Goal: Transaction & Acquisition: Purchase product/service

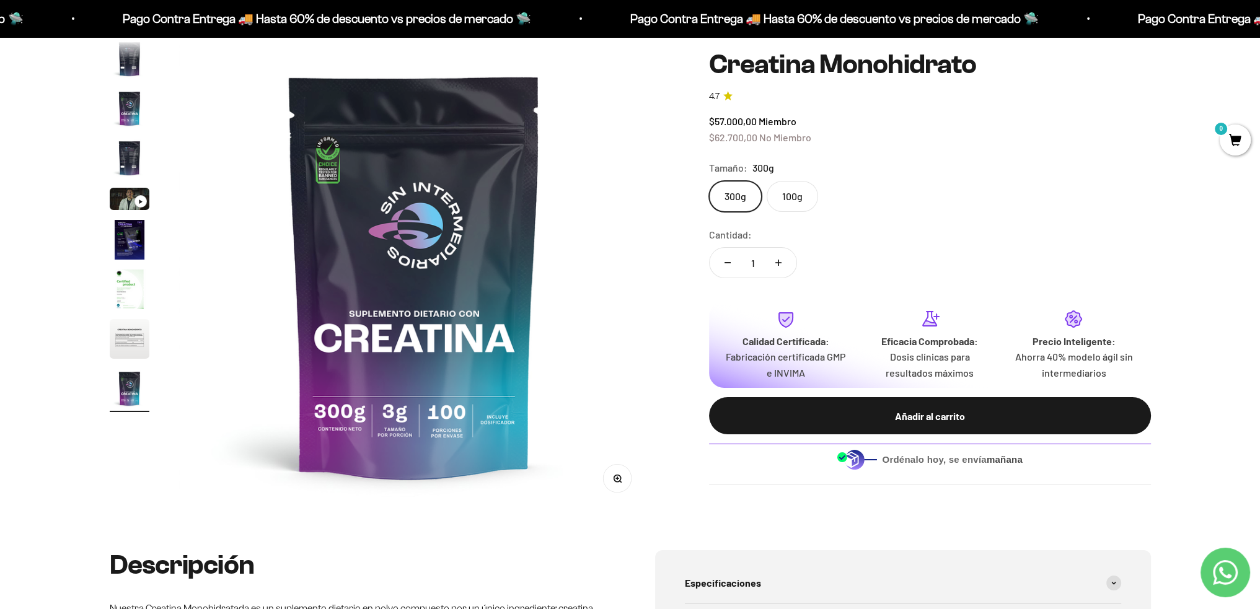
scroll to position [144, 0]
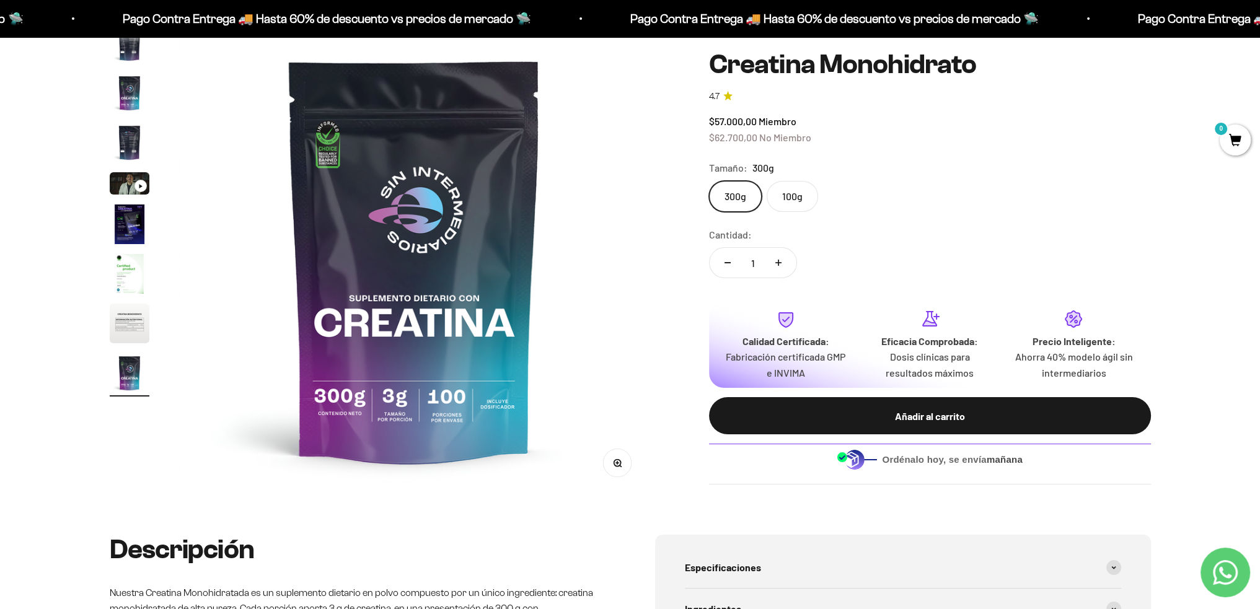
click at [779, 194] on label "100g" at bounding box center [792, 196] width 51 height 31
click at [709, 181] on input "100g" at bounding box center [708, 180] width 1 height 1
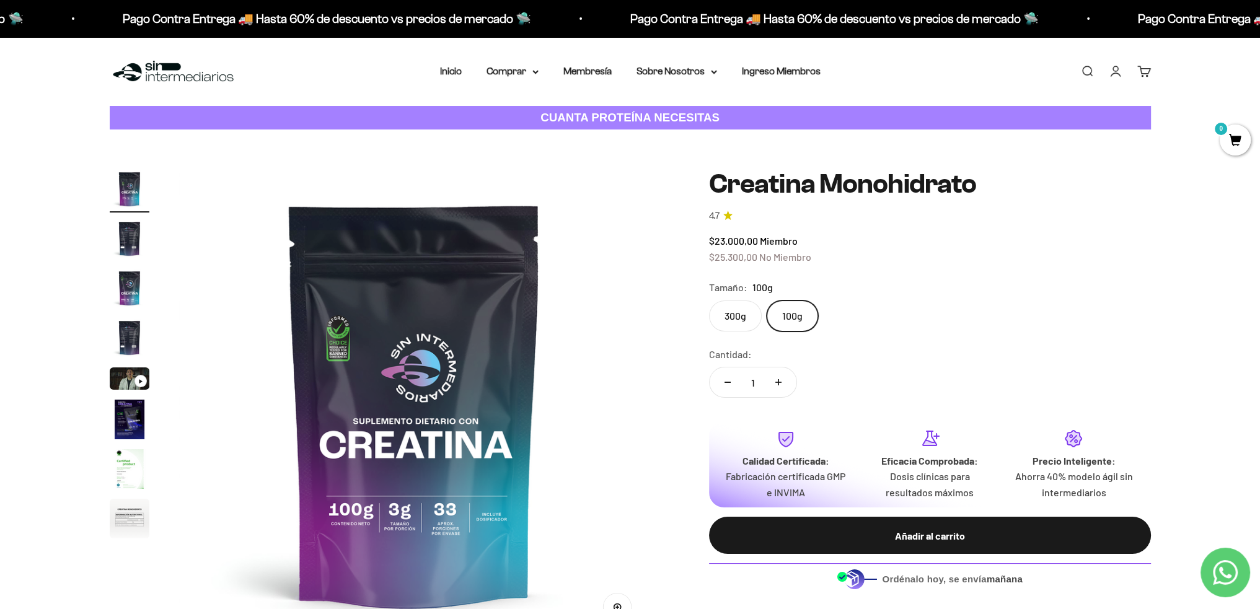
click at [736, 317] on label "300g" at bounding box center [735, 316] width 53 height 31
click at [709, 301] on input "300g" at bounding box center [708, 300] width 1 height 1
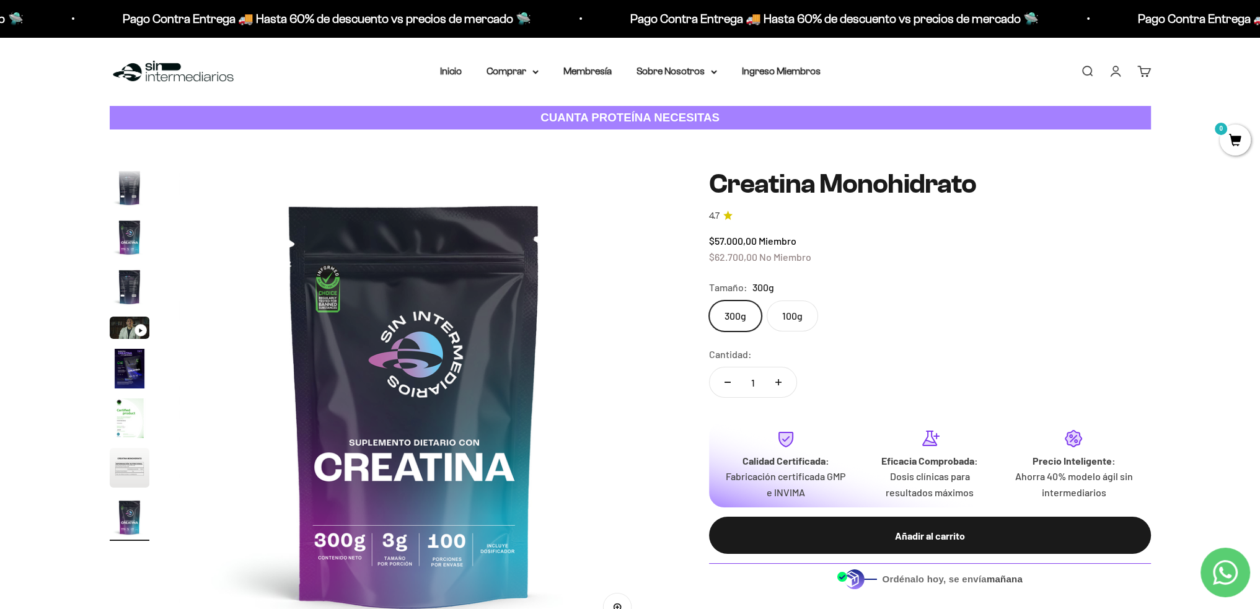
click at [134, 413] on img "Ir al artículo 7" at bounding box center [130, 419] width 40 height 40
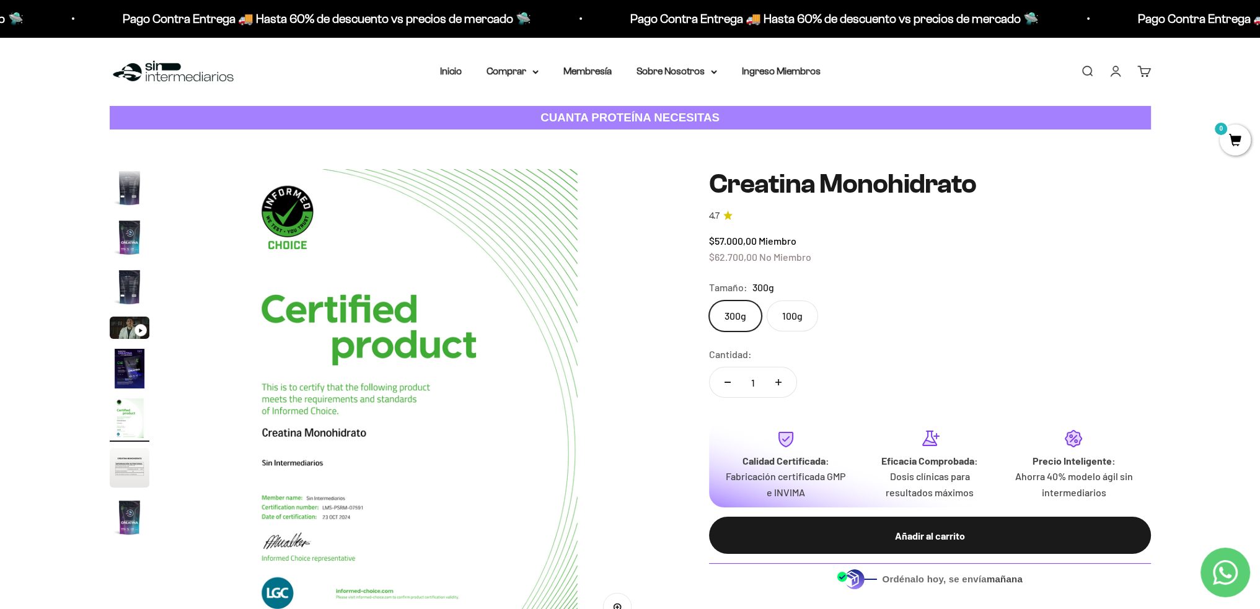
scroll to position [0, 2912]
click at [136, 179] on img "Ir al artículo 2" at bounding box center [130, 188] width 40 height 40
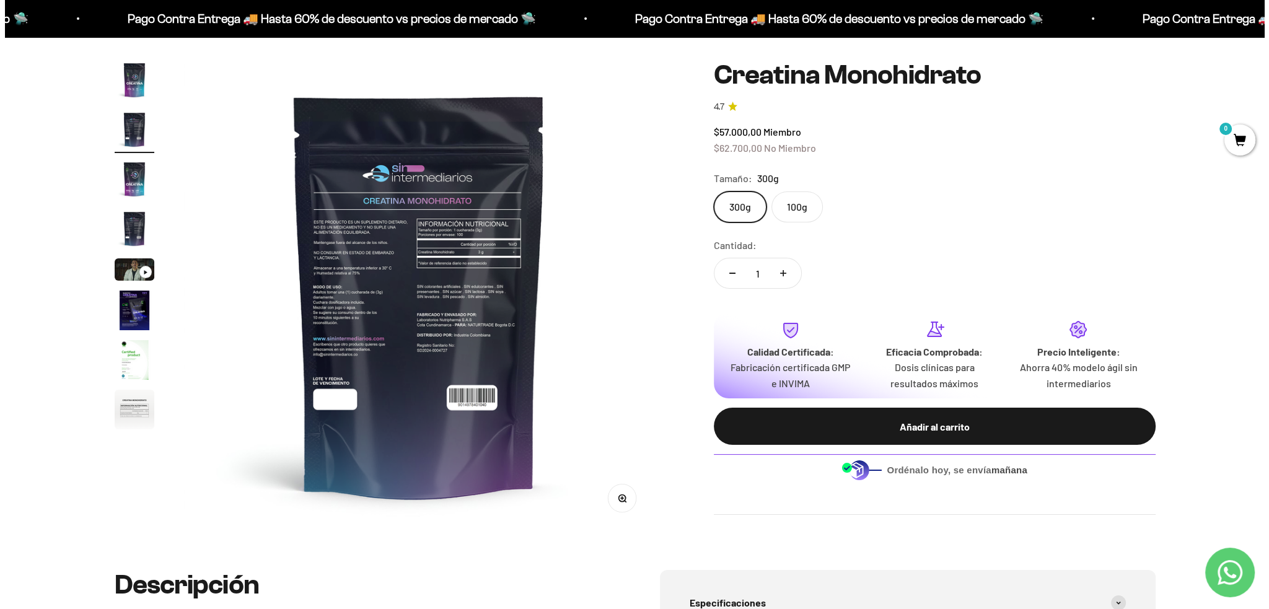
scroll to position [144, 0]
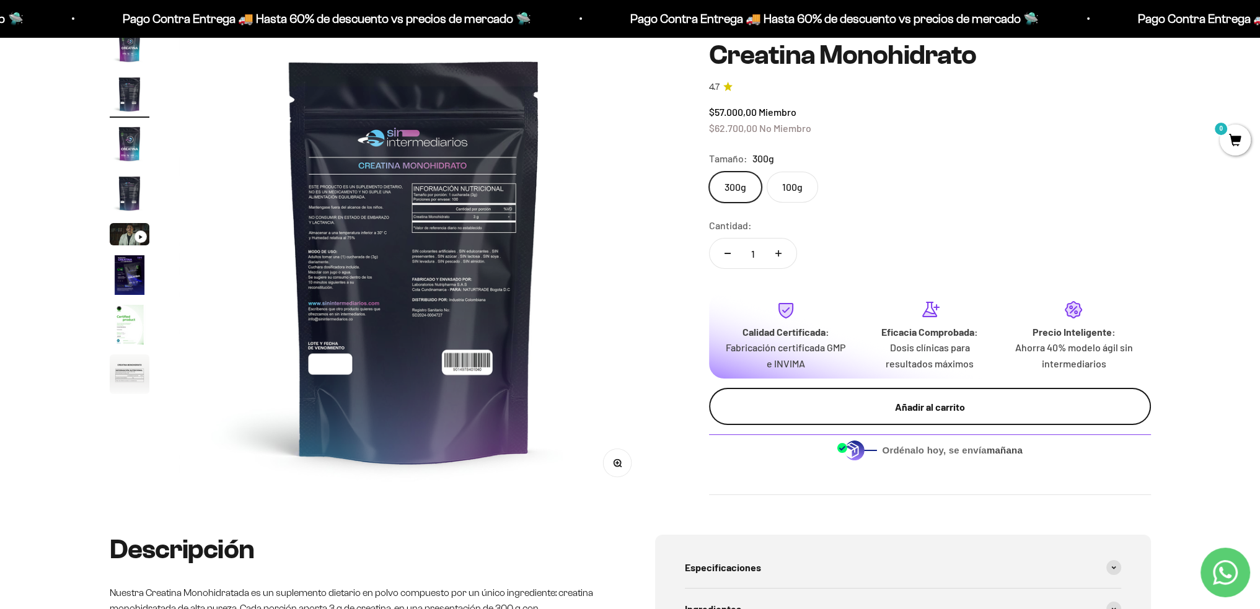
click at [958, 405] on div "Añadir al carrito" at bounding box center [930, 407] width 392 height 16
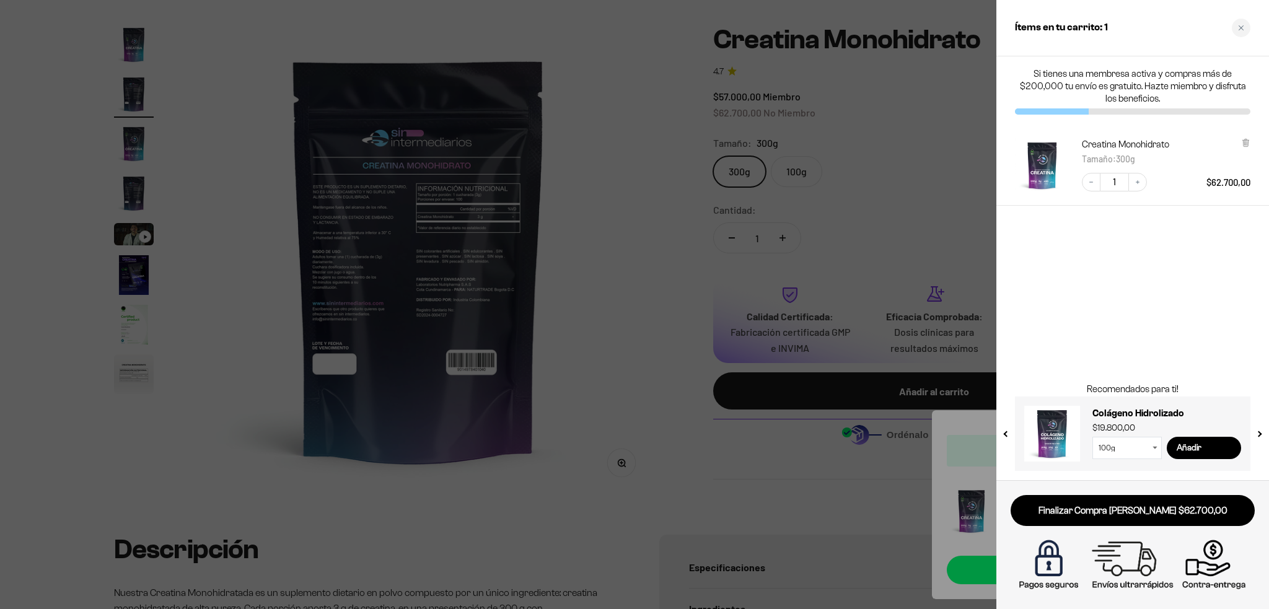
click at [1004, 433] on button "previous slide / item" at bounding box center [1007, 430] width 11 height 74
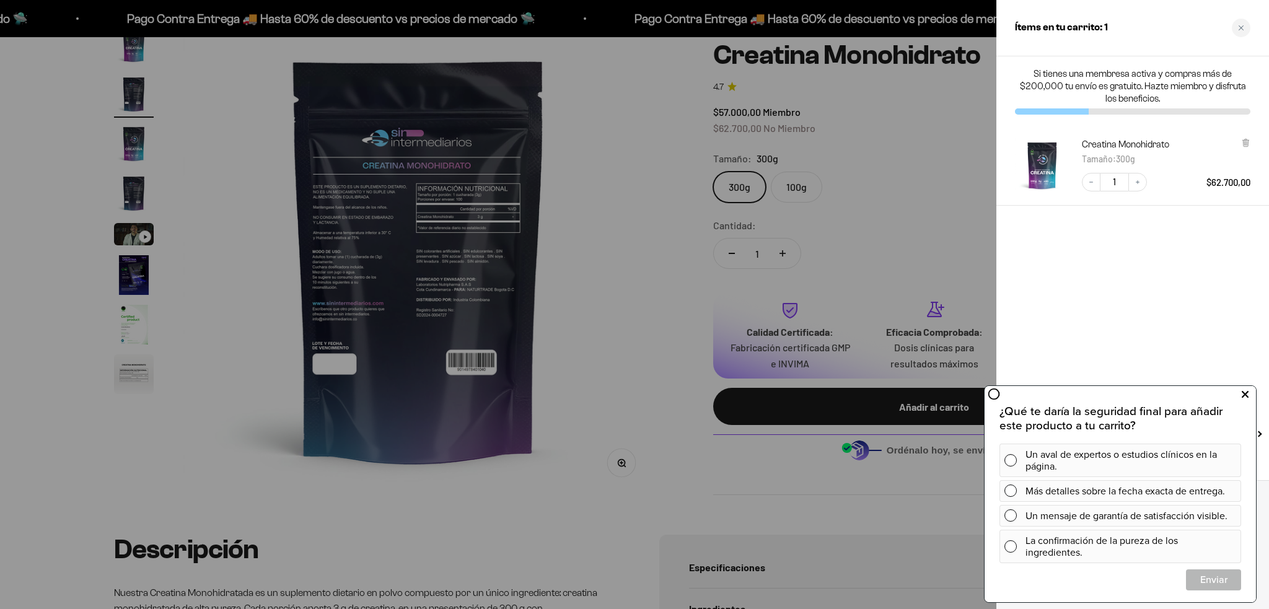
click at [1242, 398] on icon at bounding box center [1245, 395] width 7 height 16
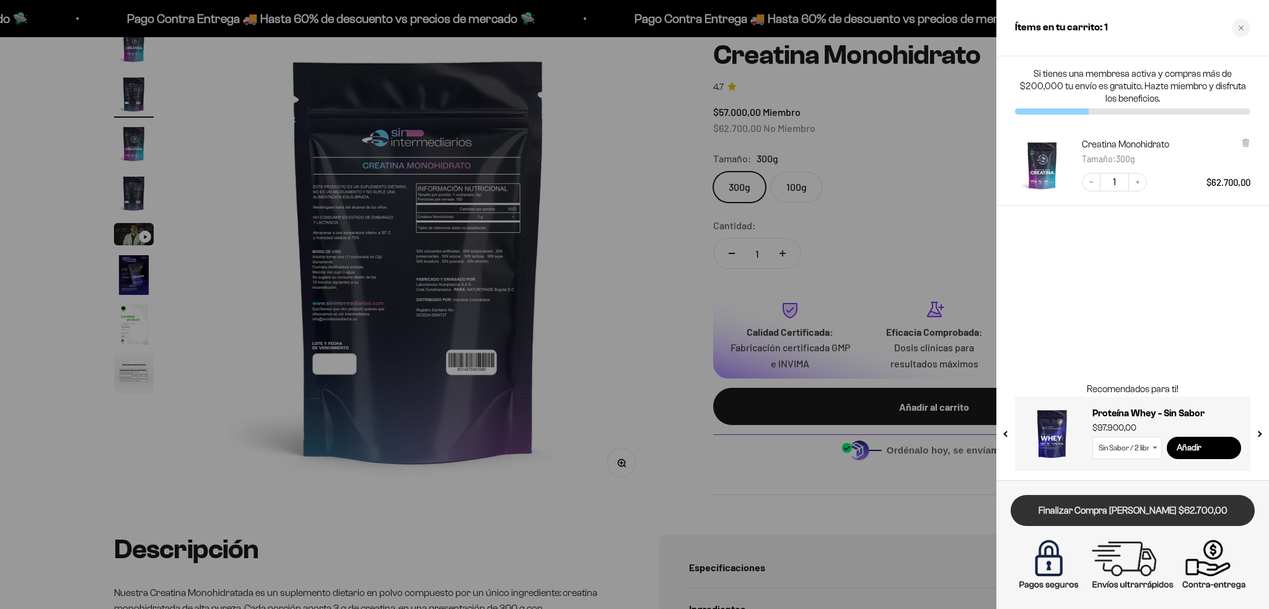
click at [1134, 510] on link "Finalizar Compra Segura $62.700,00" at bounding box center [1133, 511] width 244 height 32
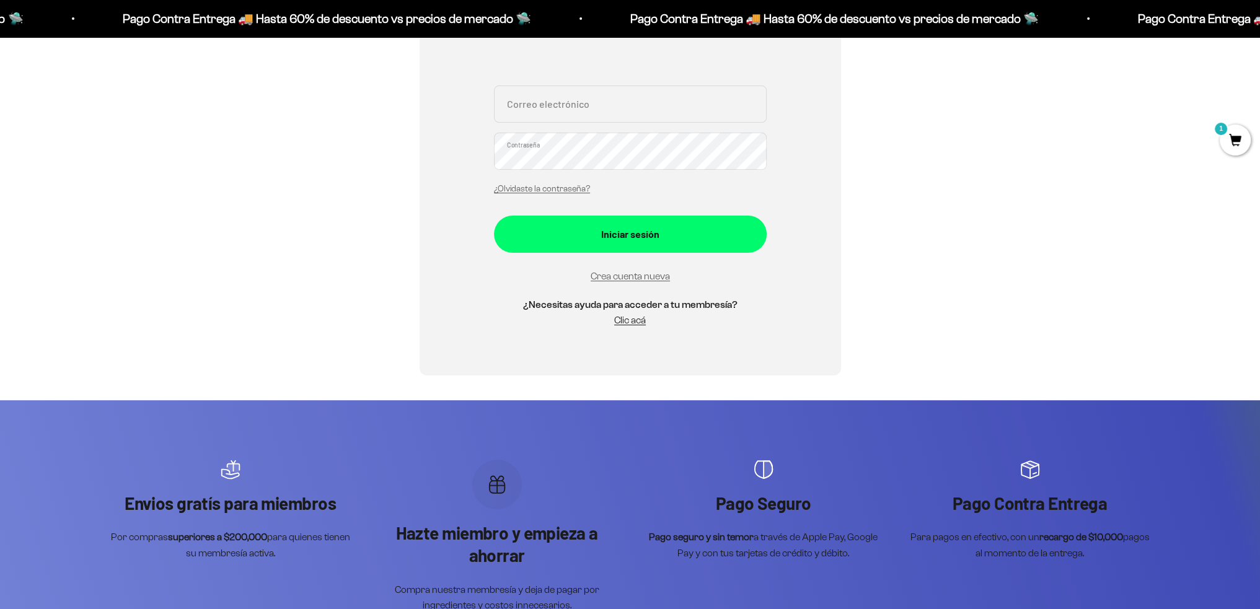
scroll to position [289, 0]
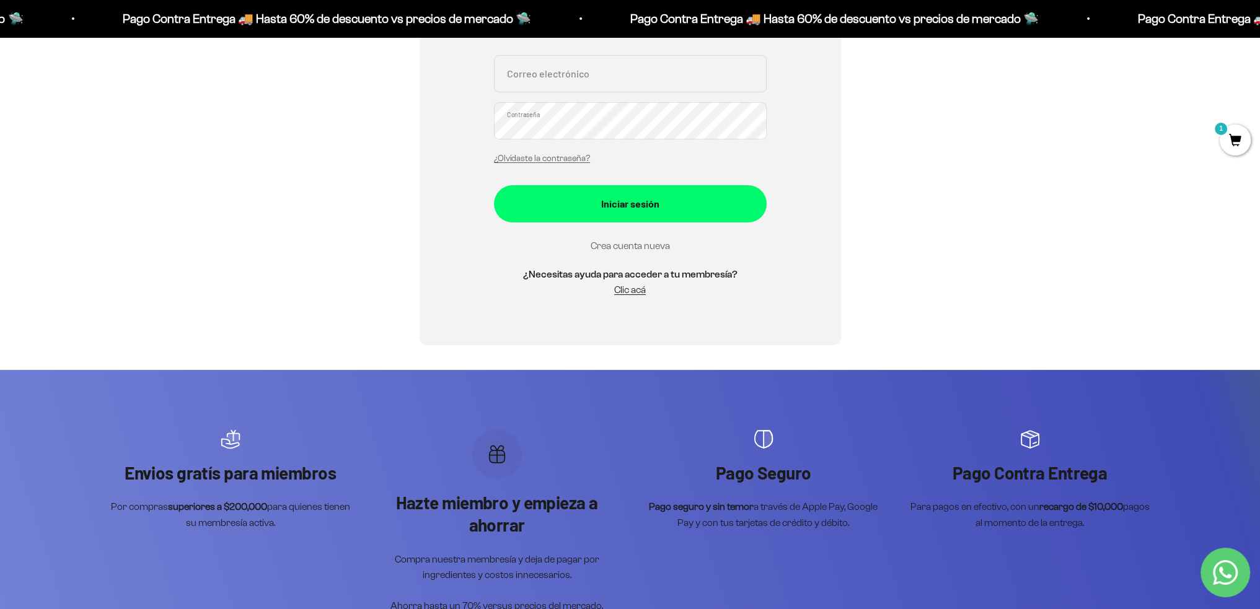
click at [621, 247] on link "Crea cuenta nueva" at bounding box center [630, 245] width 79 height 11
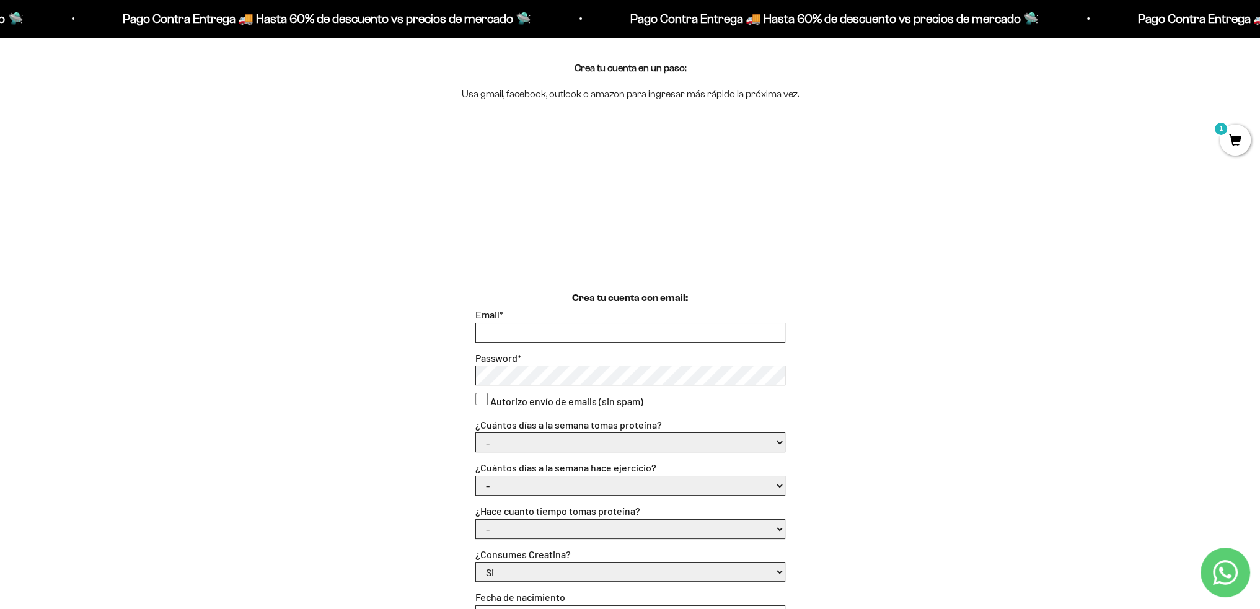
scroll to position [144, 0]
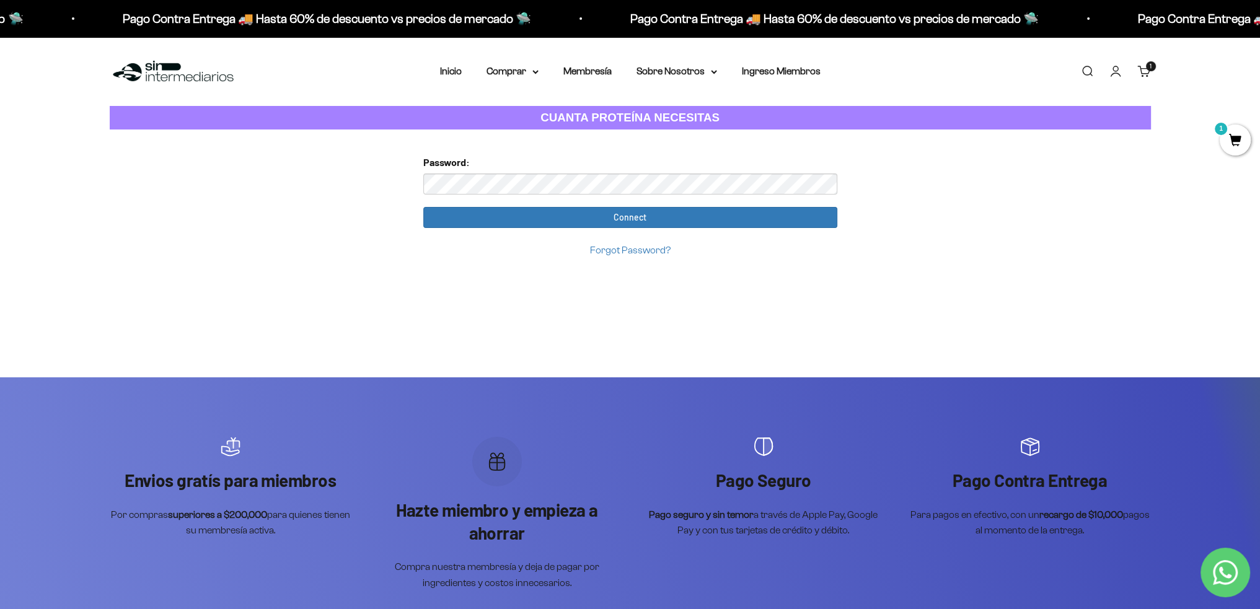
click at [1128, 71] on ul "Buscar Iniciar sesión Carrito 1 artículo 1" at bounding box center [1115, 71] width 71 height 14
click at [1122, 73] on link "Iniciar sesión" at bounding box center [1116, 71] width 14 height 14
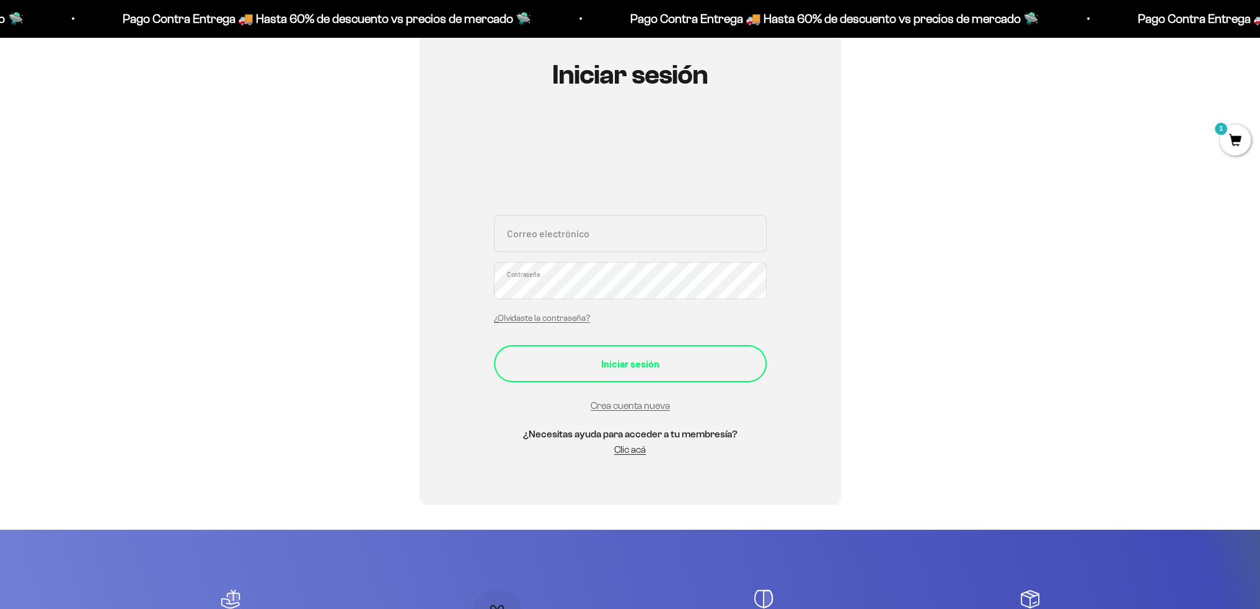
scroll to position [144, 0]
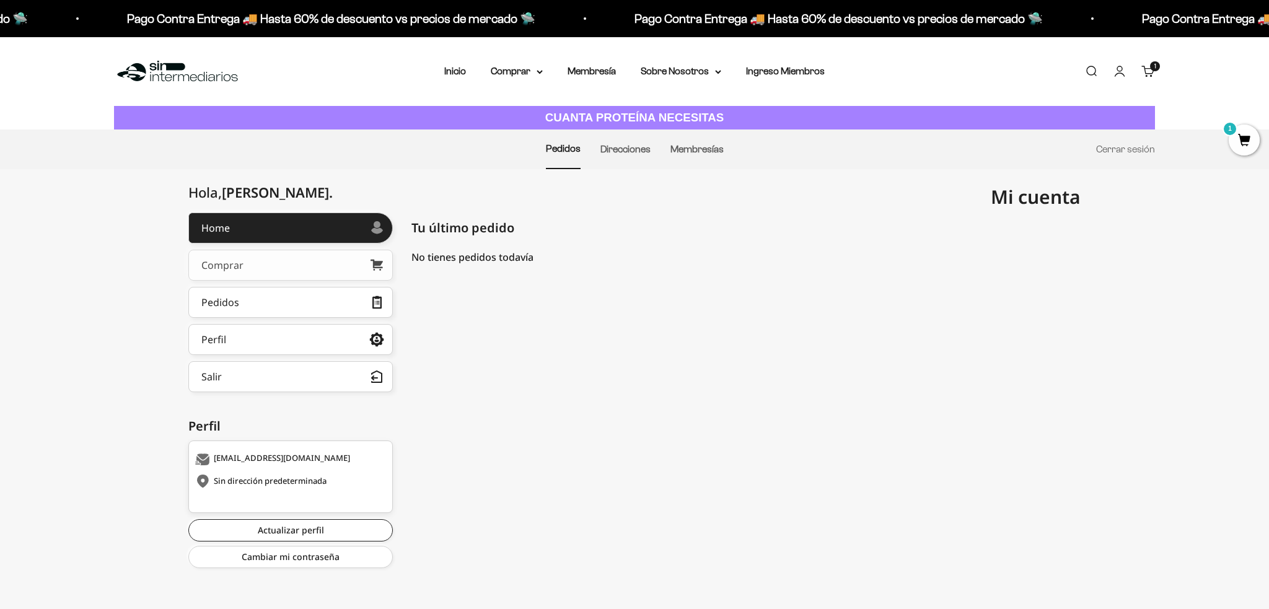
click at [318, 266] on link "Comprar" at bounding box center [290, 265] width 205 height 31
click at [265, 304] on link "Pedidos" at bounding box center [290, 302] width 205 height 31
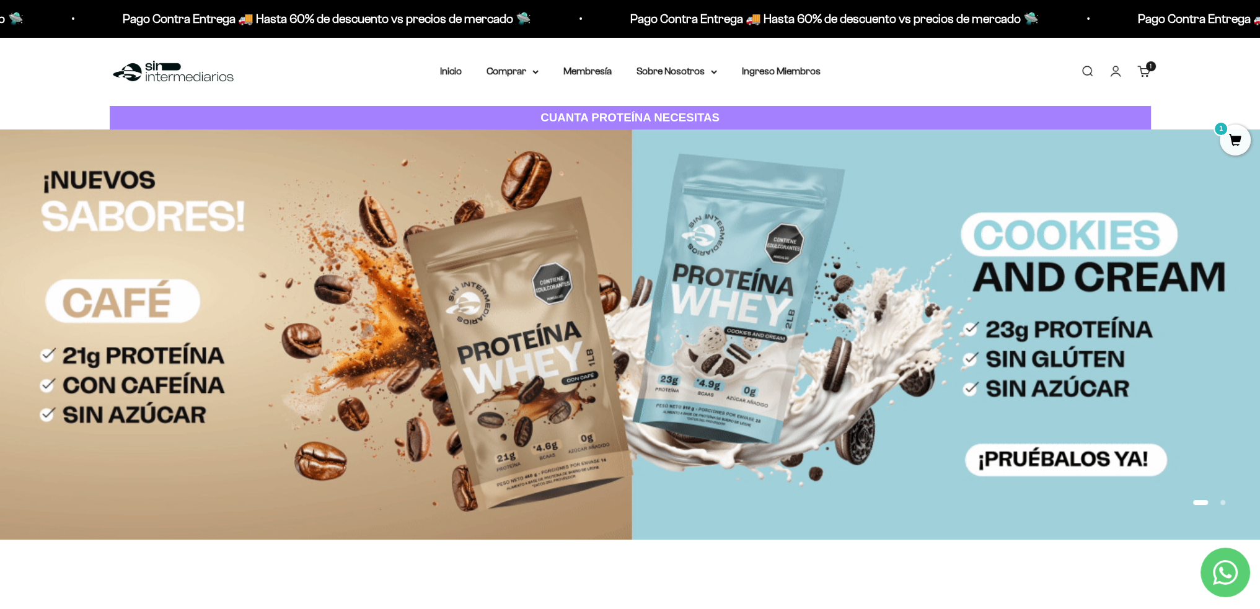
click at [1091, 69] on link "Buscar" at bounding box center [1087, 71] width 14 height 14
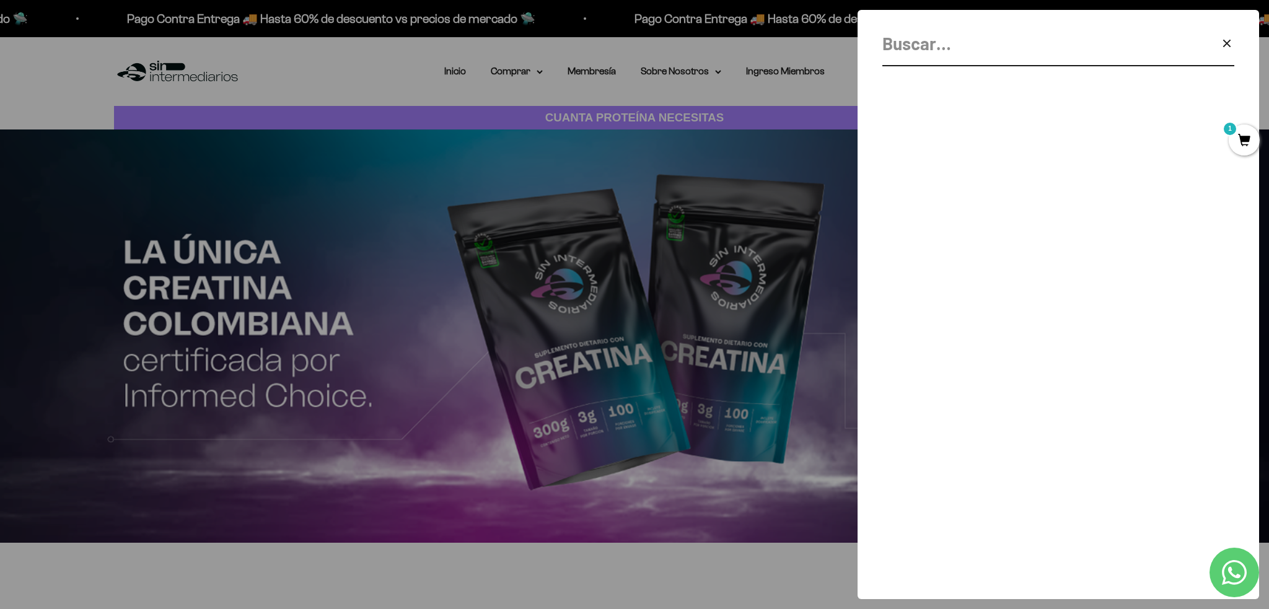
click at [928, 48] on input "Buscar" at bounding box center [1027, 44] width 289 height 28
click at [550, 299] on div at bounding box center [634, 304] width 1269 height 609
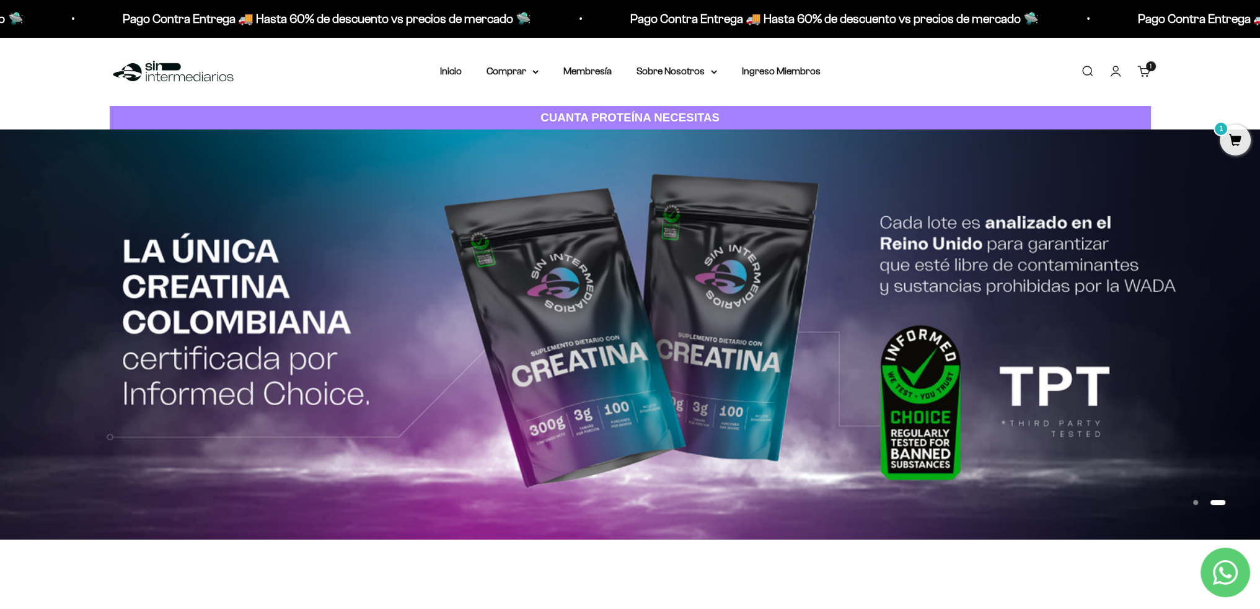
click at [580, 318] on img at bounding box center [630, 335] width 1260 height 410
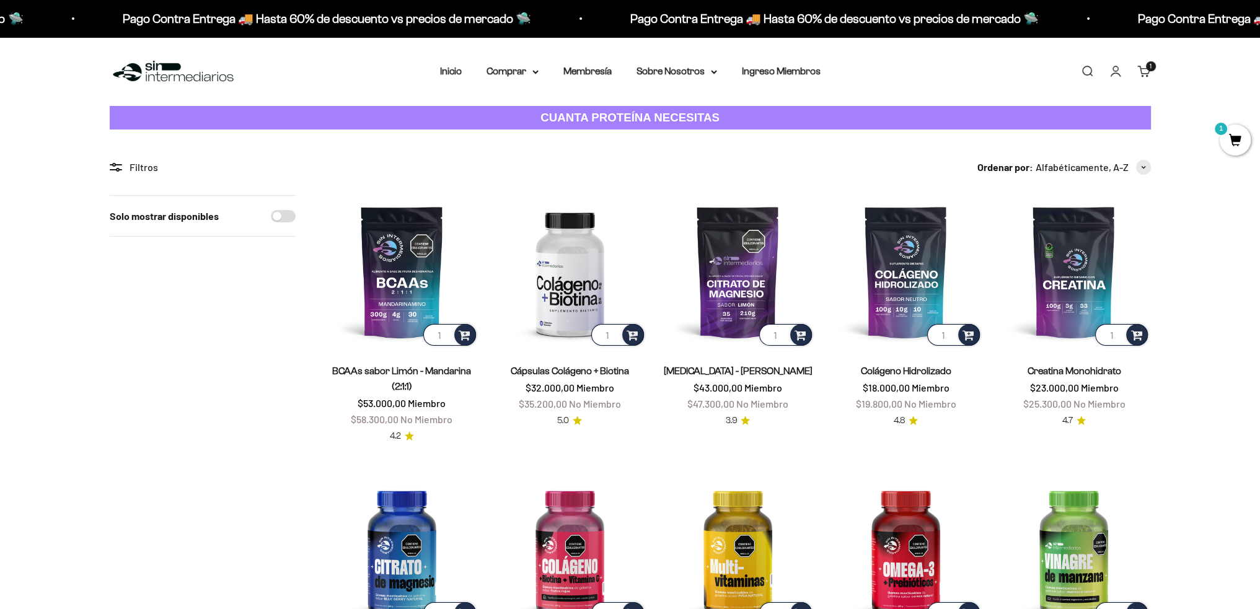
click at [1089, 69] on link "Buscar" at bounding box center [1087, 71] width 14 height 14
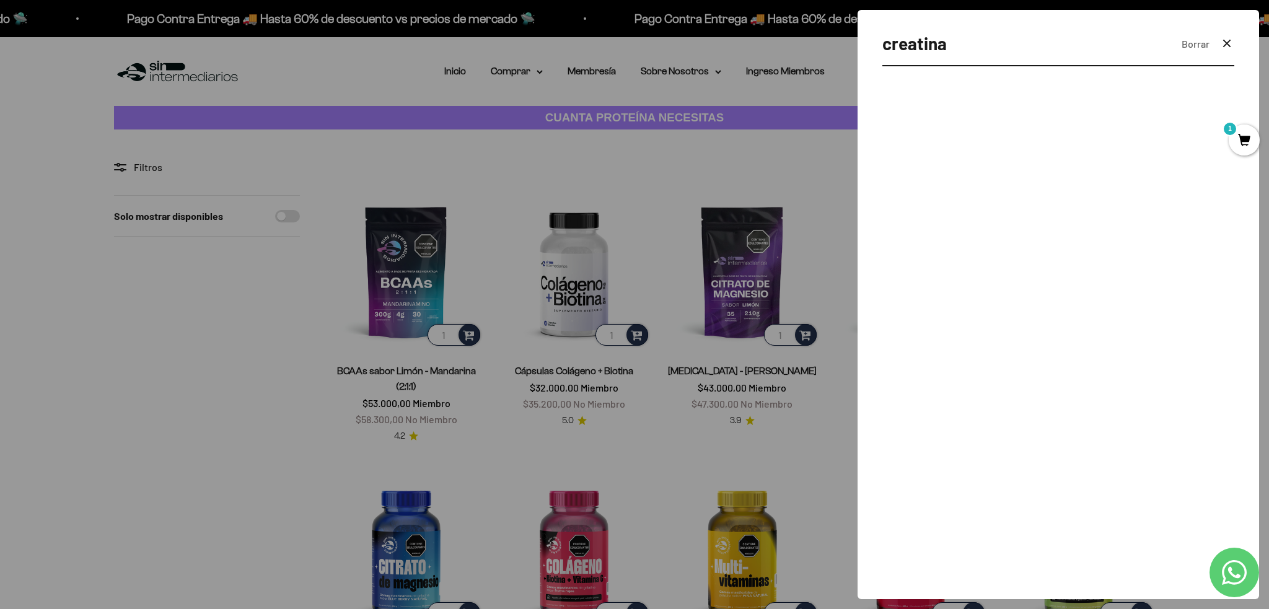
type input "creatina"
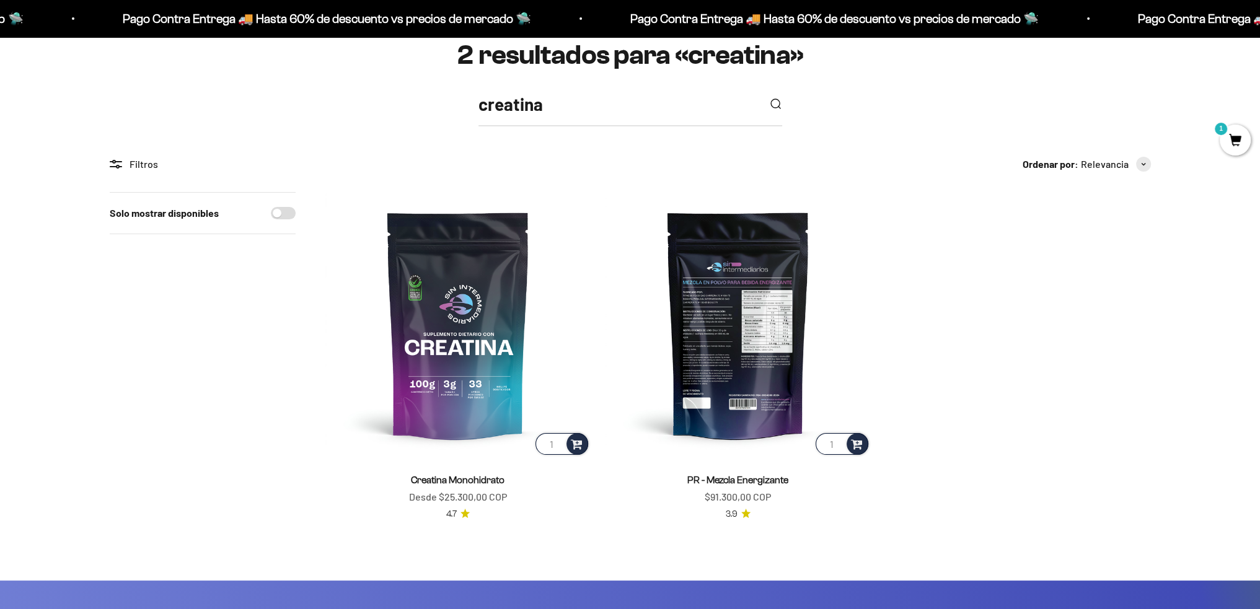
scroll to position [144, 0]
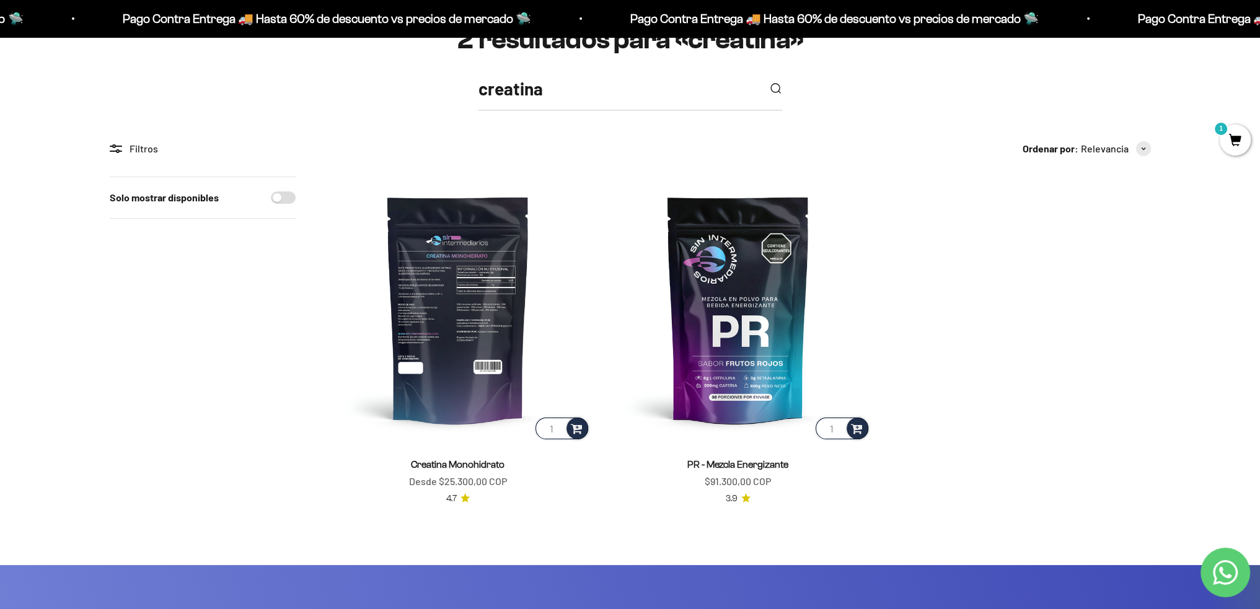
click at [471, 308] on img at bounding box center [457, 309] width 265 height 265
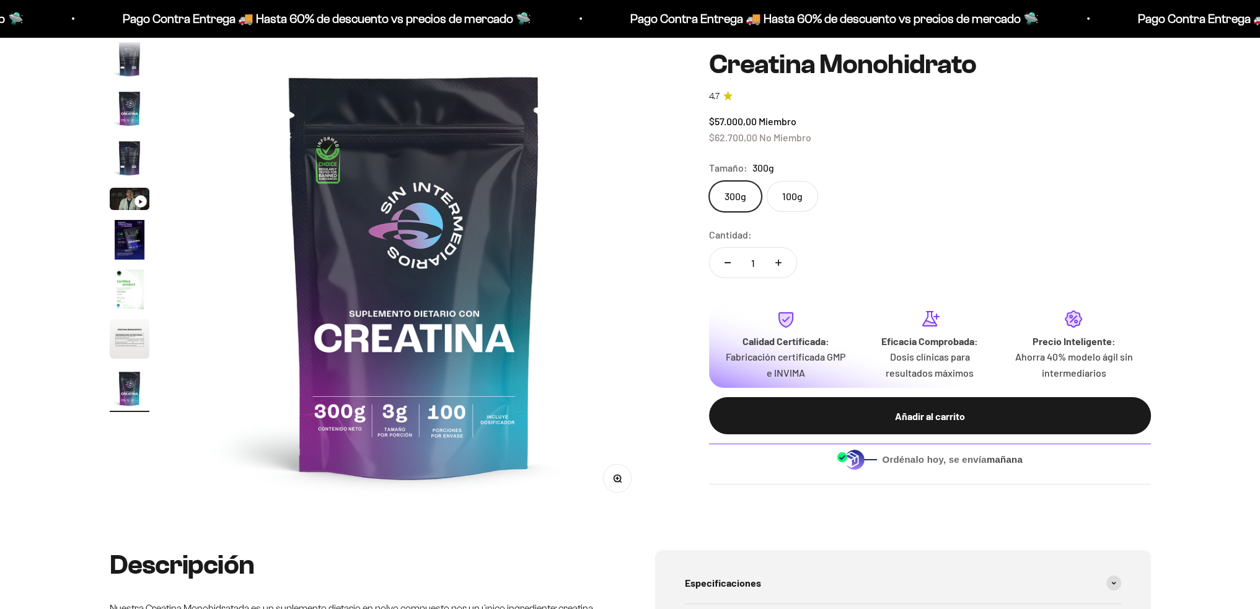
scroll to position [144, 0]
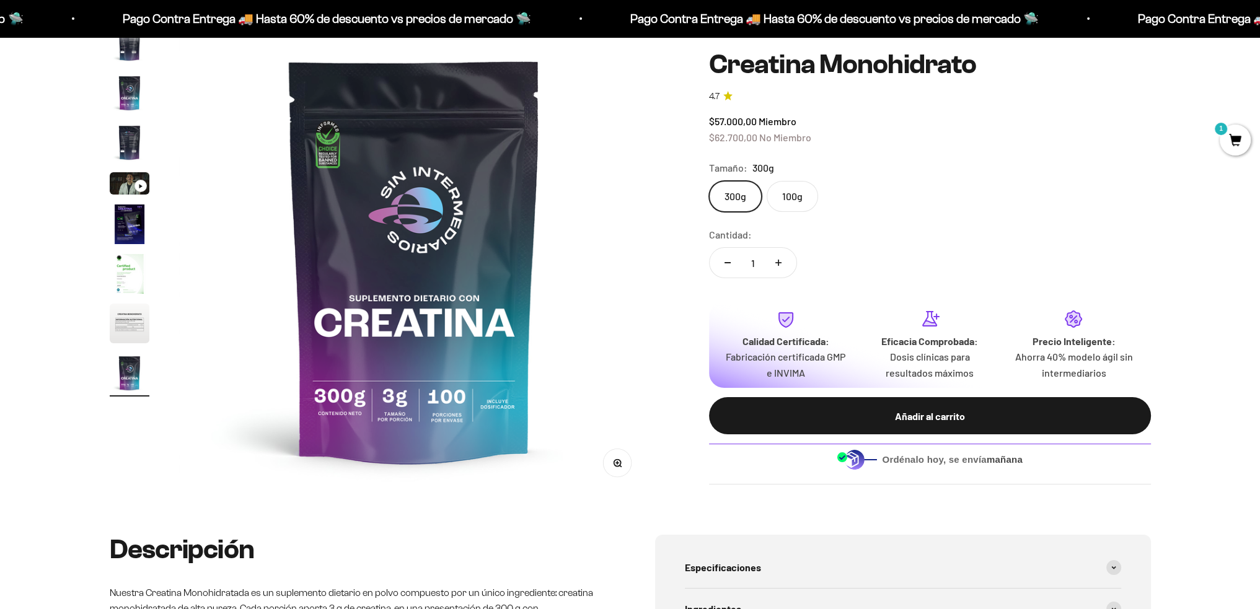
click at [780, 196] on label "100g" at bounding box center [792, 196] width 51 height 31
click at [709, 181] on input "100g" at bounding box center [708, 180] width 1 height 1
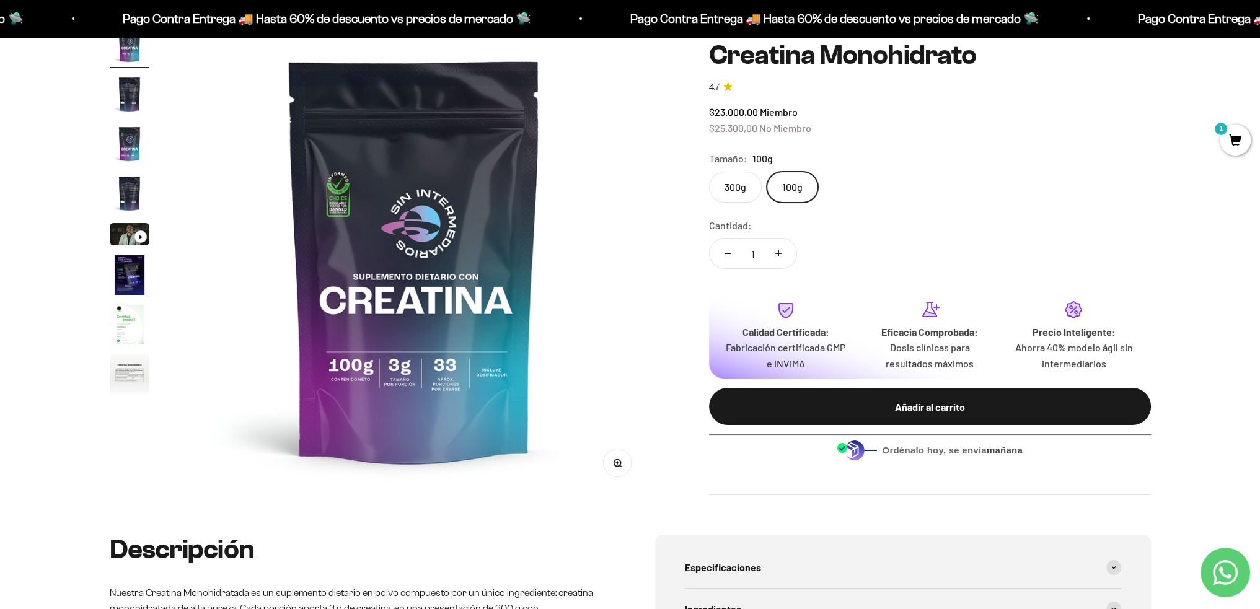
click at [732, 190] on label "300g" at bounding box center [735, 187] width 53 height 31
click at [709, 172] on input "300g" at bounding box center [708, 171] width 1 height 1
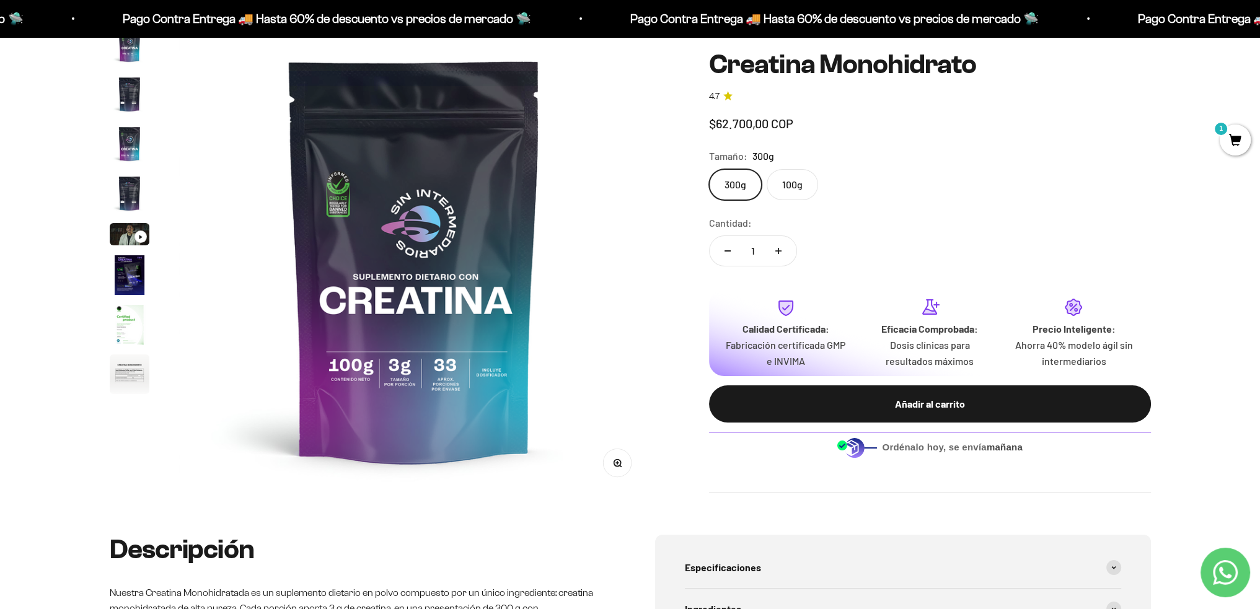
scroll to position [51, 0]
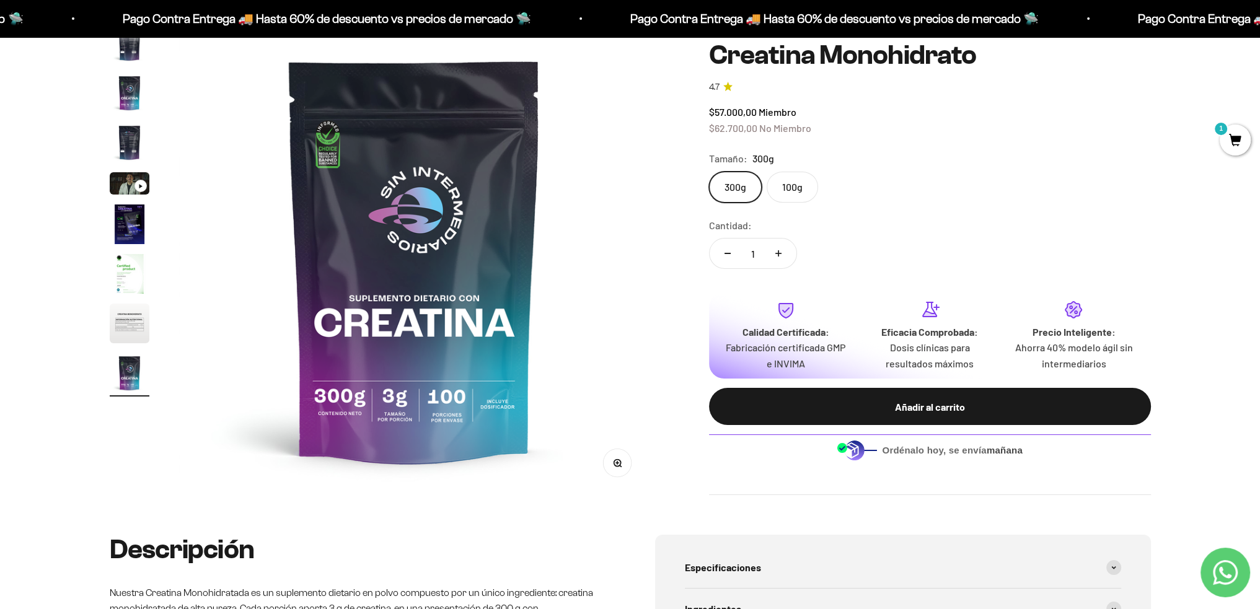
click at [795, 195] on label "100g" at bounding box center [792, 187] width 51 height 31
click at [709, 172] on input "100g" at bounding box center [708, 171] width 1 height 1
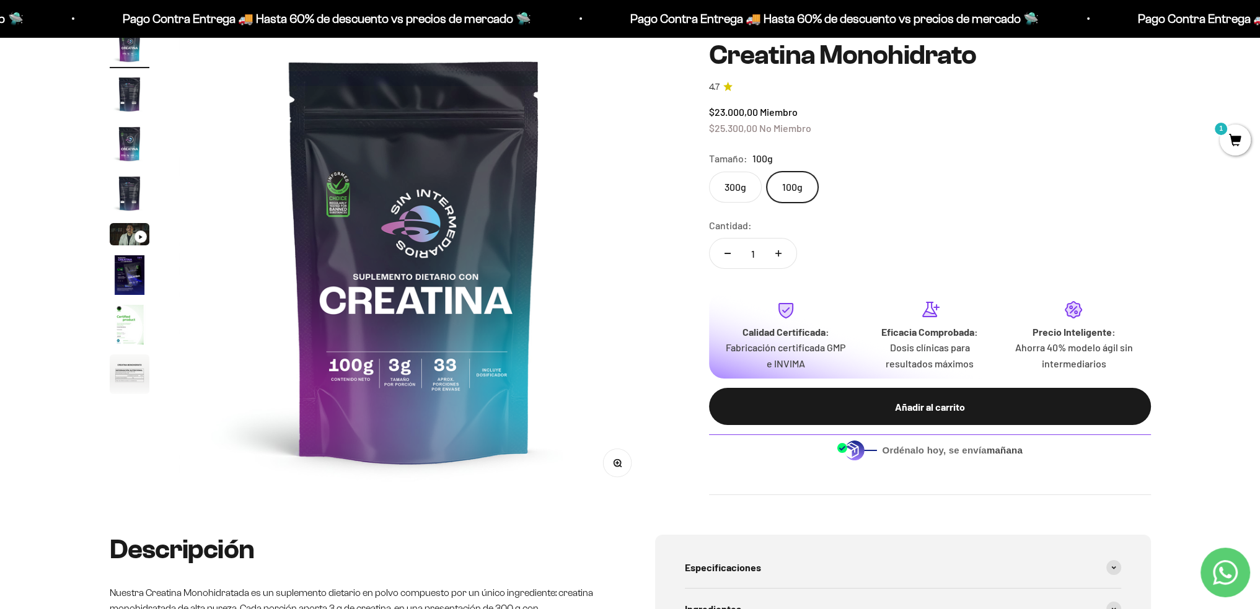
click at [735, 185] on label "300g" at bounding box center [735, 187] width 53 height 31
click at [709, 172] on input "300g" at bounding box center [708, 171] width 1 height 1
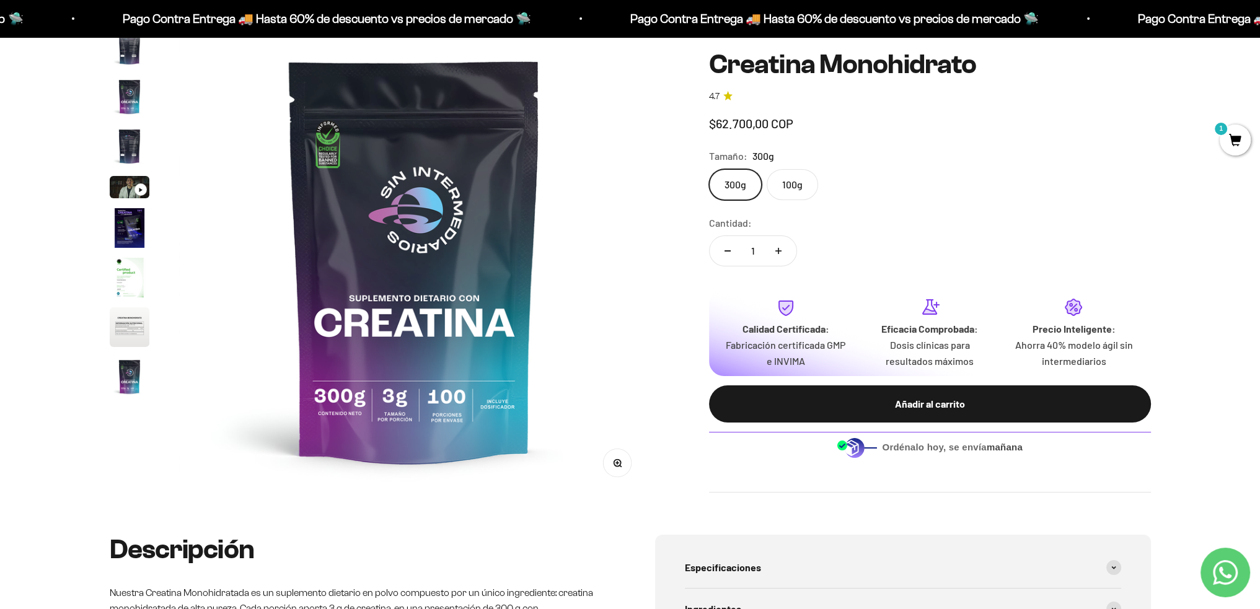
scroll to position [51, 0]
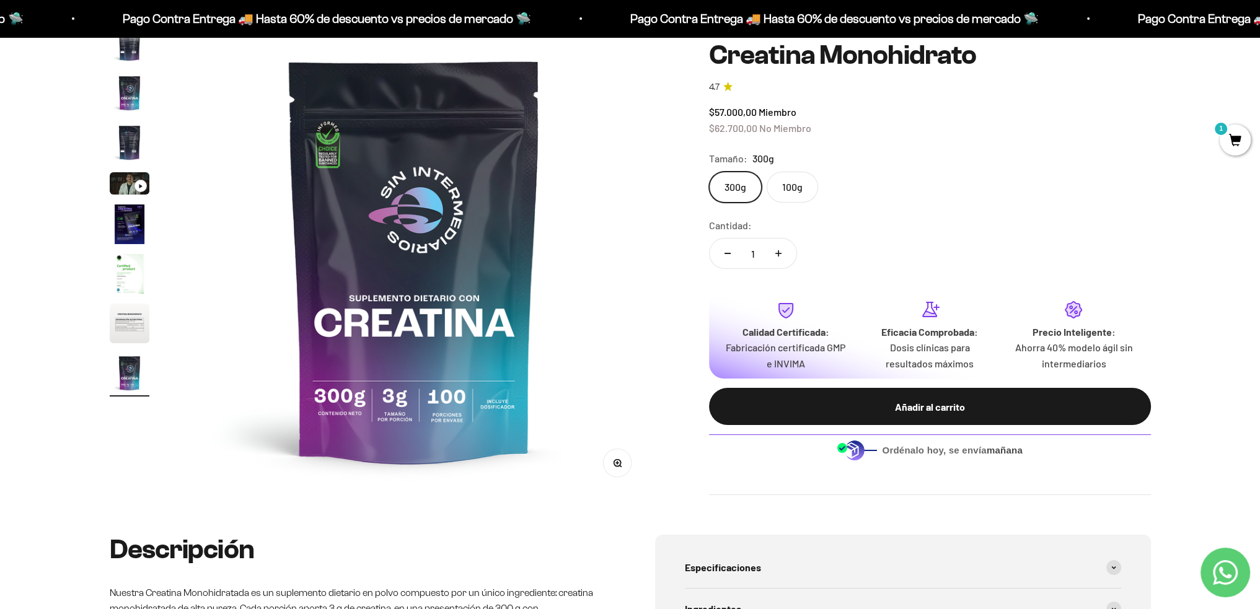
click at [113, 326] on img "Ir al artículo 8" at bounding box center [130, 324] width 40 height 40
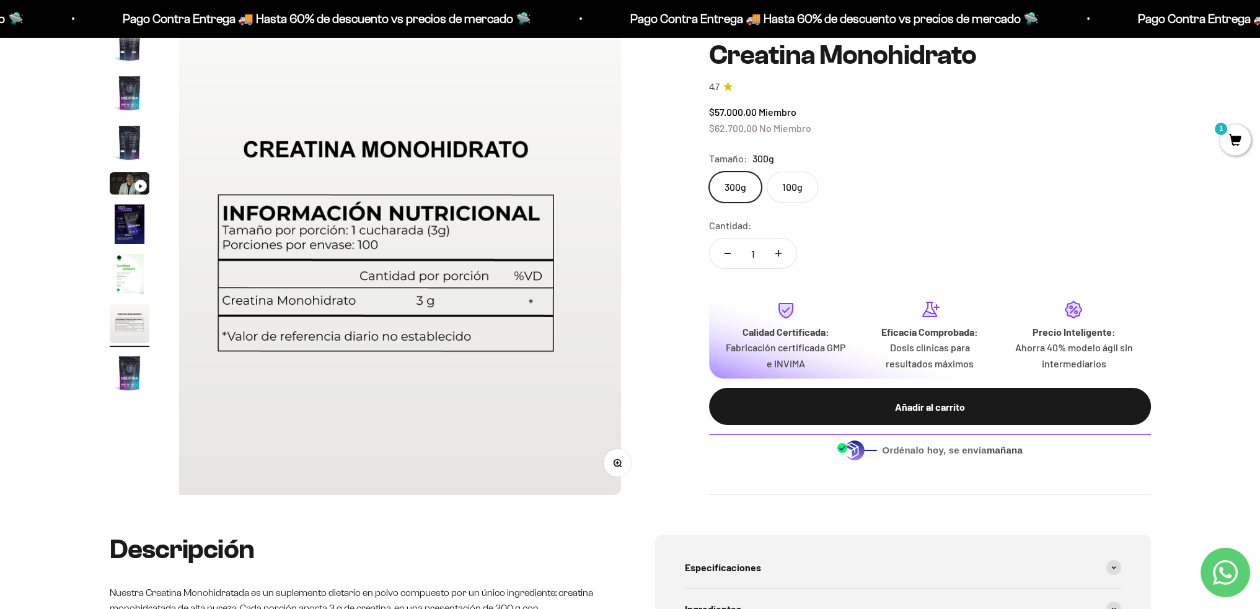
scroll to position [0, 3398]
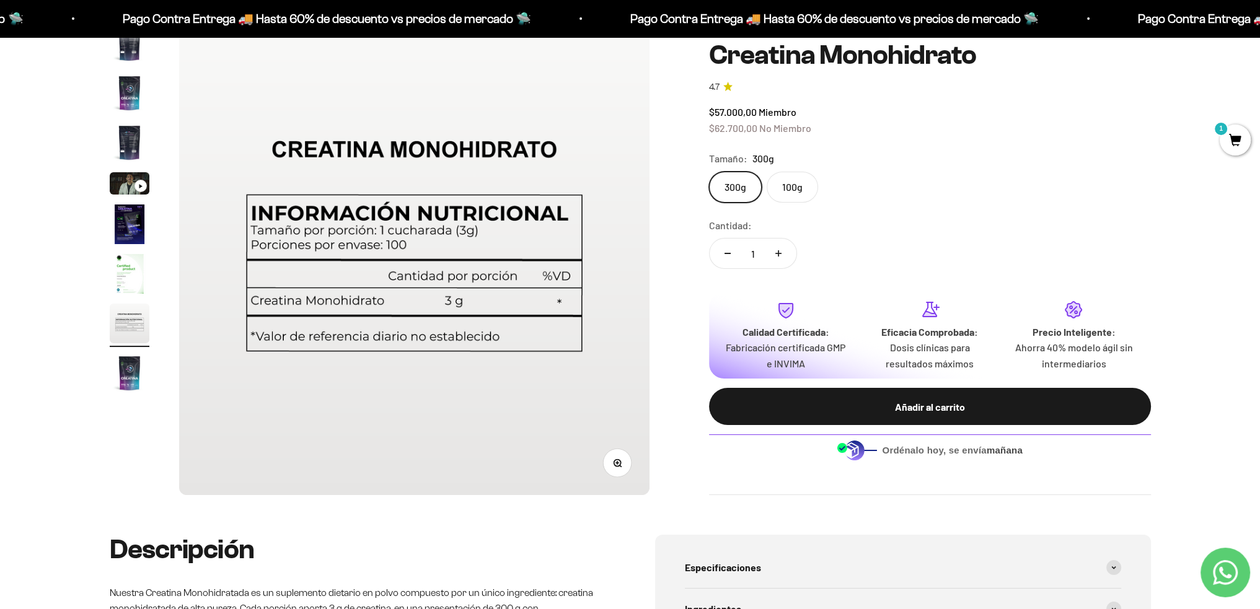
click at [132, 277] on img "Ir al artículo 7" at bounding box center [130, 274] width 40 height 40
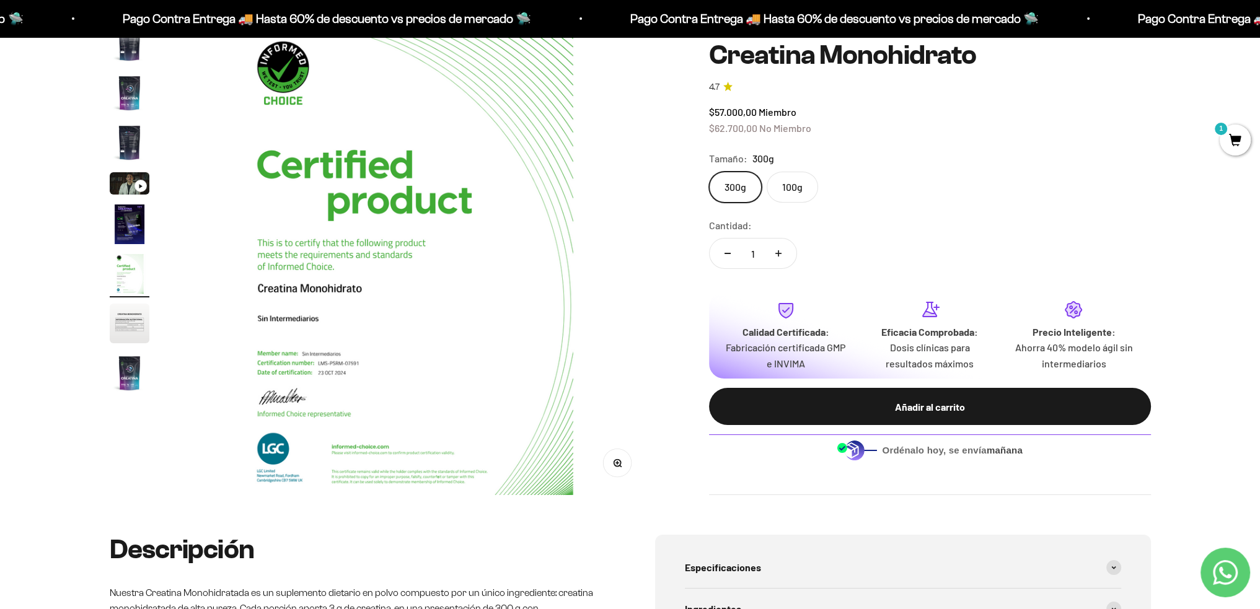
scroll to position [0, 2912]
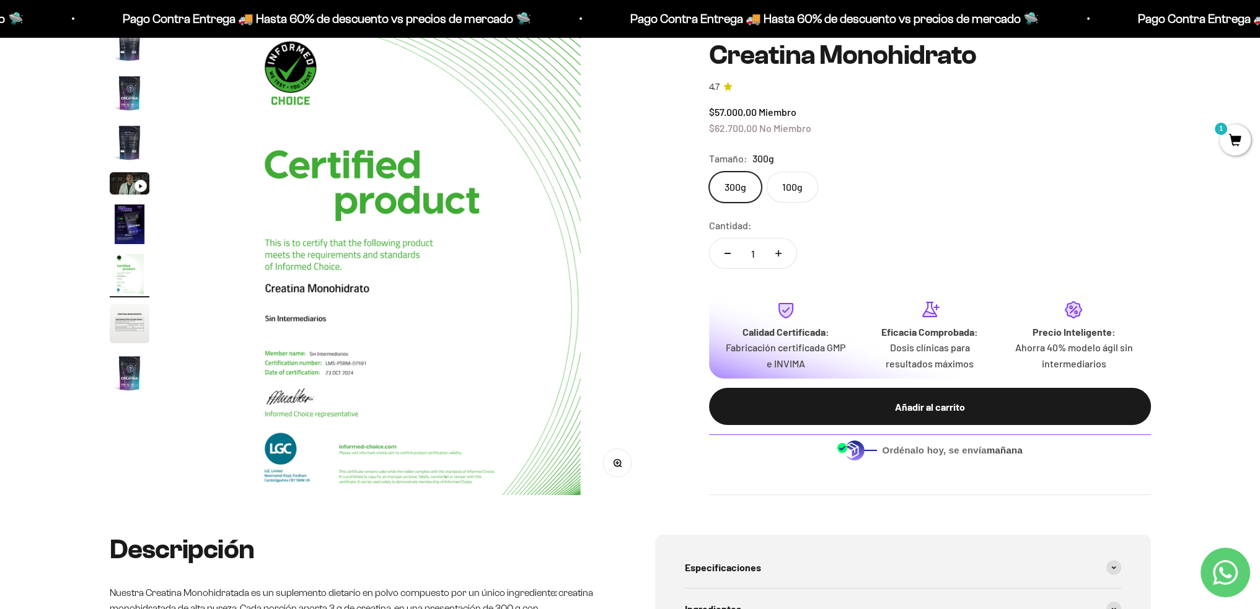
click at [132, 224] on img "Ir al artículo 6" at bounding box center [130, 225] width 40 height 40
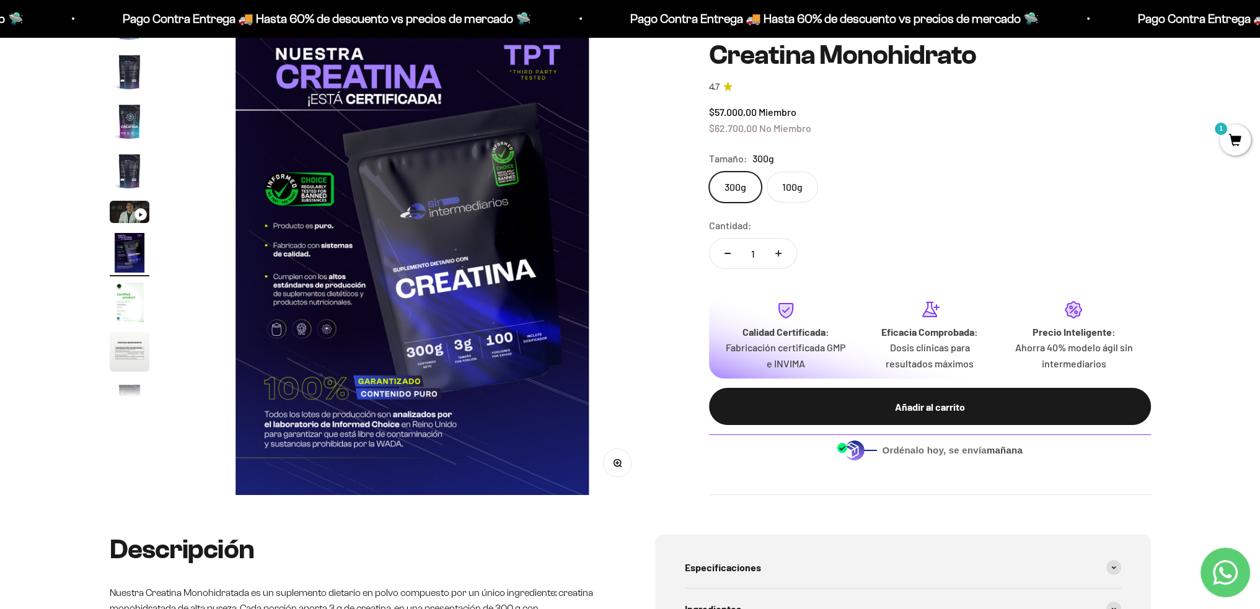
scroll to position [0, 2427]
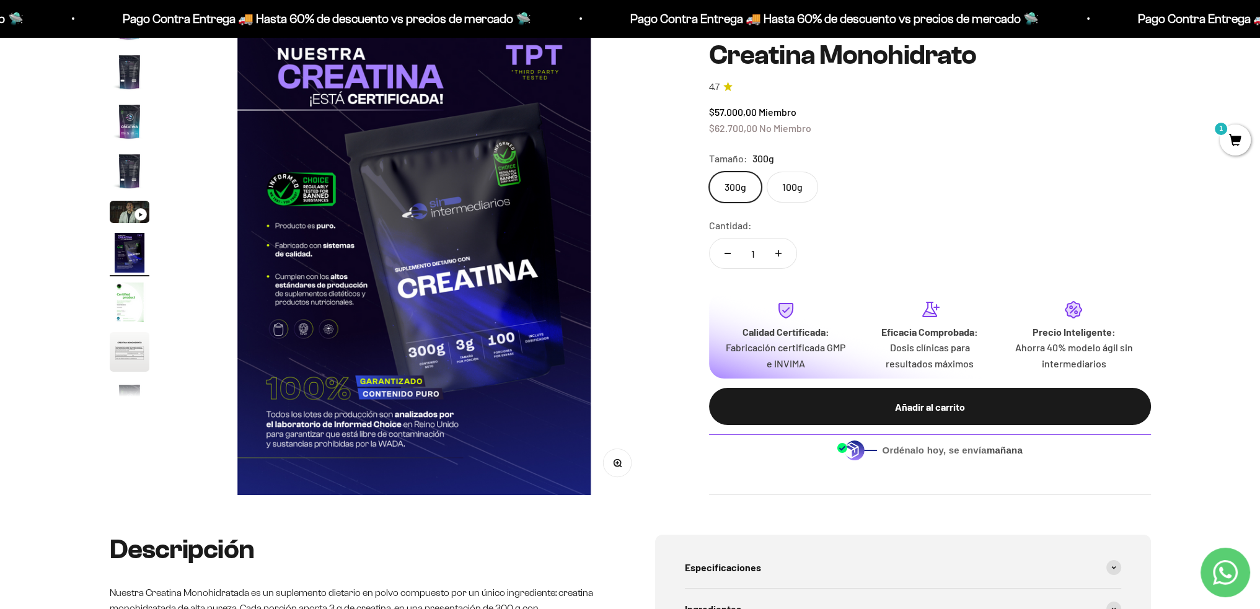
click at [131, 171] on img "Ir al artículo 4" at bounding box center [130, 171] width 40 height 40
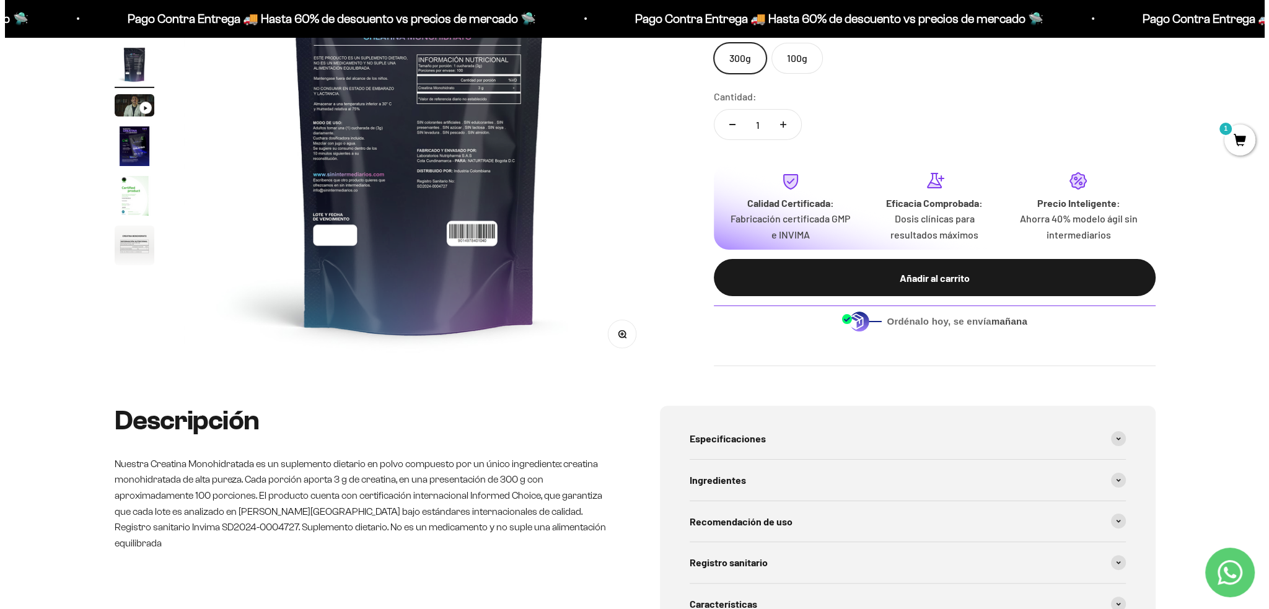
scroll to position [289, 0]
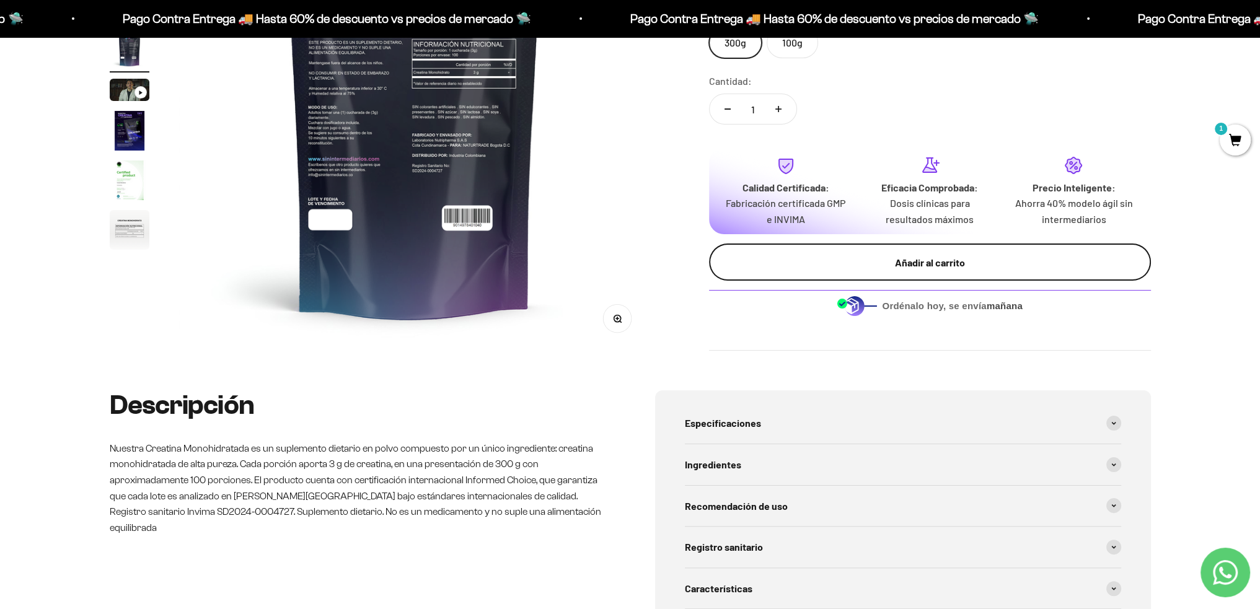
click at [989, 262] on div "Añadir al carrito" at bounding box center [930, 263] width 392 height 16
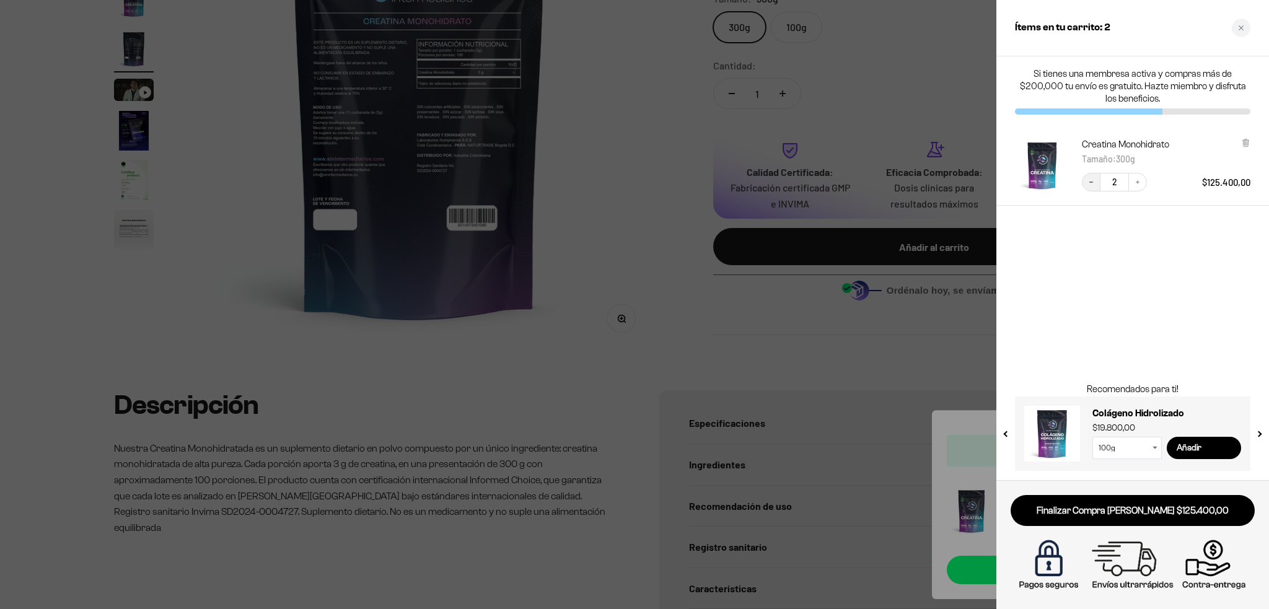
click at [1093, 182] on icon "Decrease quantity" at bounding box center [1091, 182] width 7 height 7
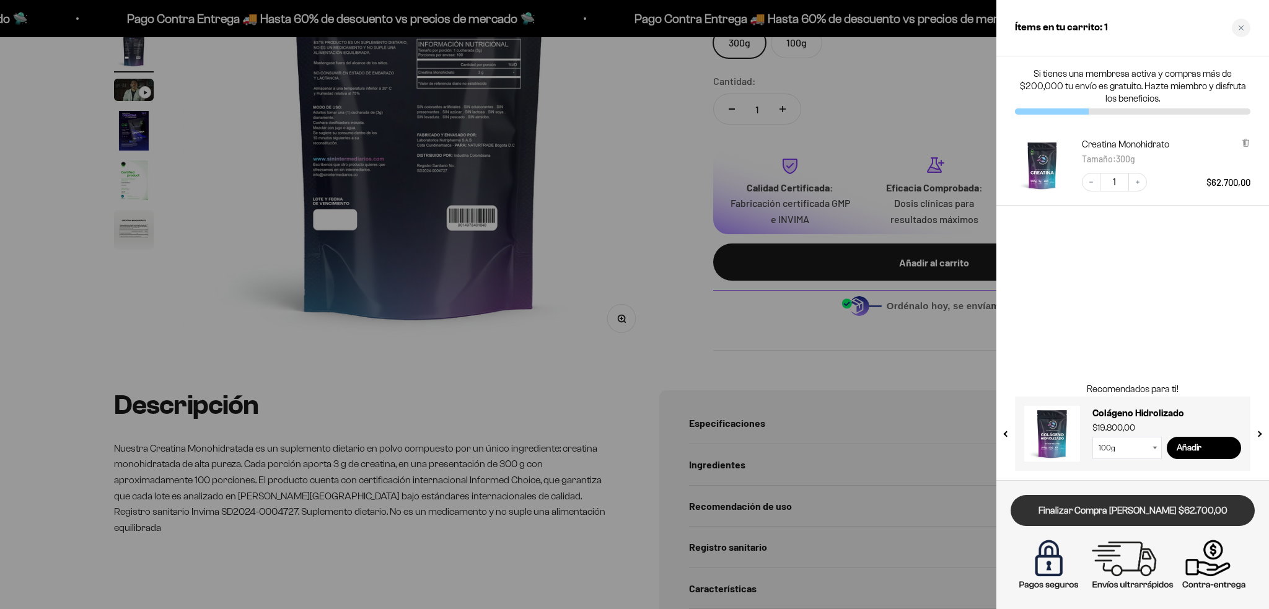
click at [1167, 517] on link "Finalizar Compra Segura $62.700,00" at bounding box center [1133, 511] width 244 height 32
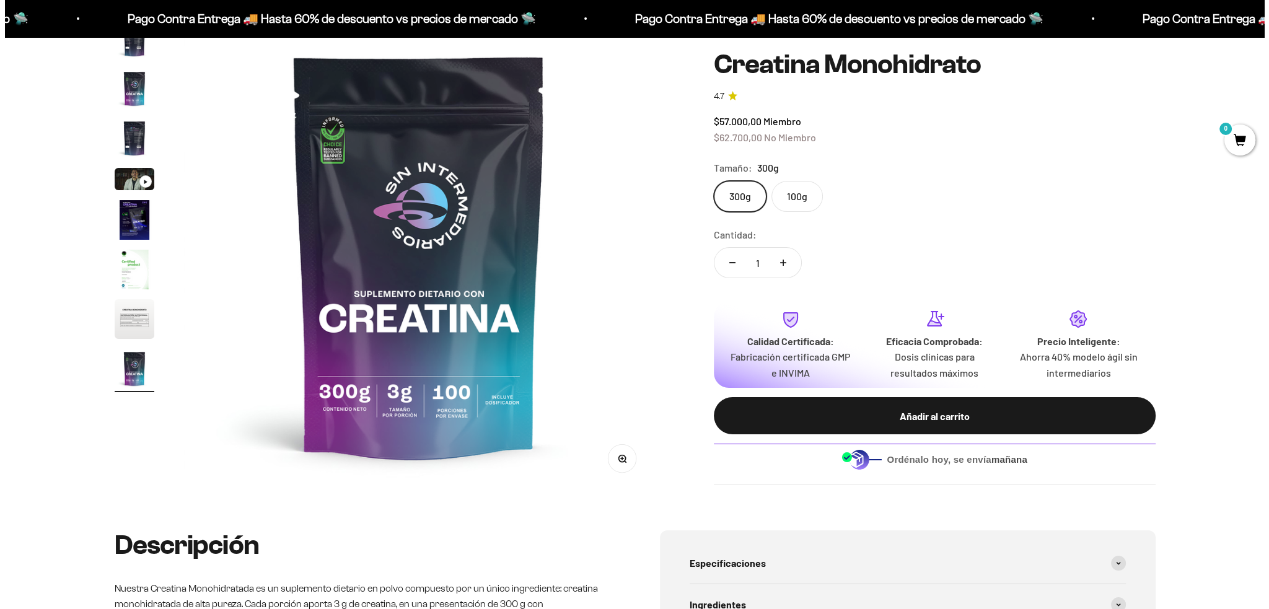
scroll to position [144, 0]
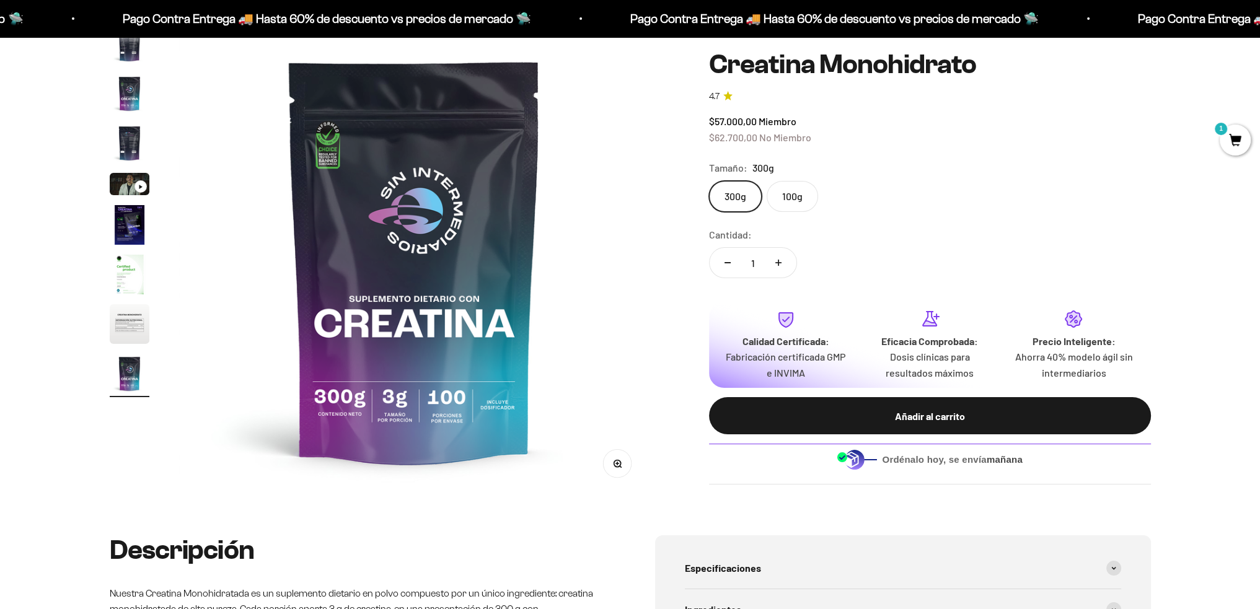
click at [782, 262] on button "Aumentar cantidad" at bounding box center [778, 263] width 36 height 30
click at [728, 252] on button "Reducir cantidad" at bounding box center [728, 263] width 36 height 30
type input "1"
click at [922, 418] on div "Añadir al carrito" at bounding box center [930, 416] width 392 height 16
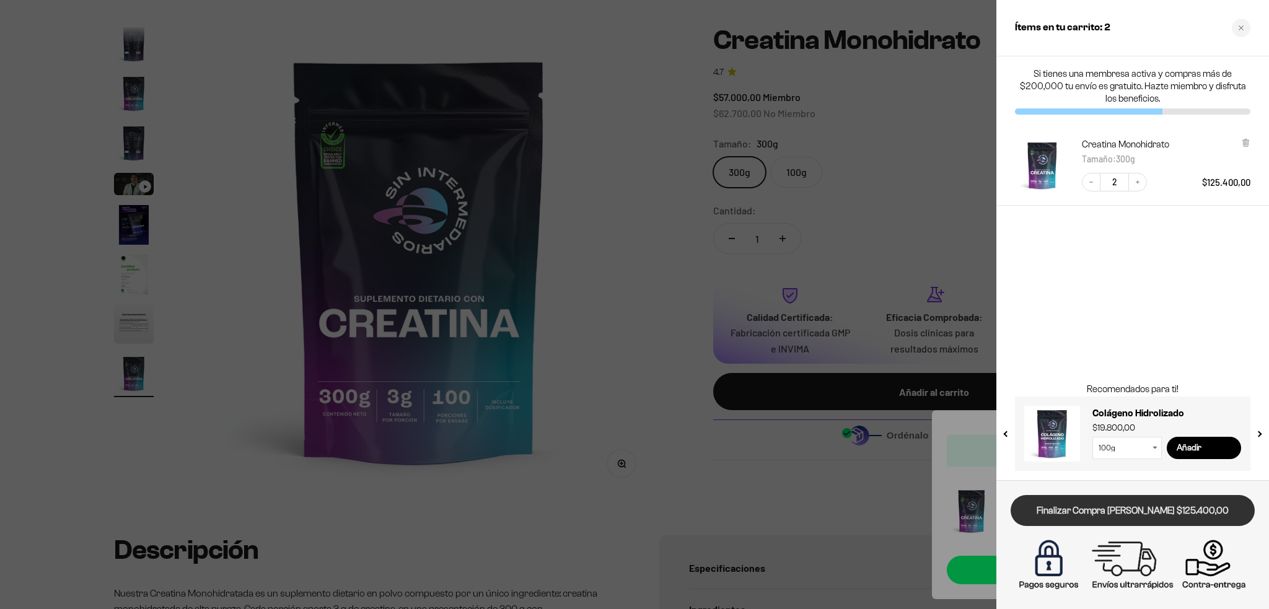
click at [1132, 508] on link "Finalizar Compra Segura $125.400,00" at bounding box center [1133, 511] width 244 height 32
